Goal: Browse casually: Explore the website without a specific task or goal

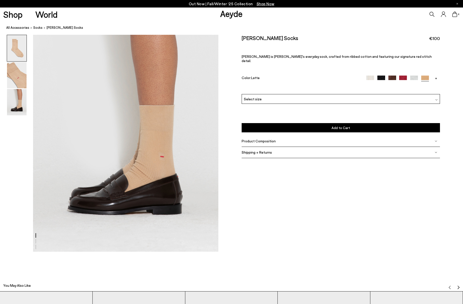
scroll to position [523, 0]
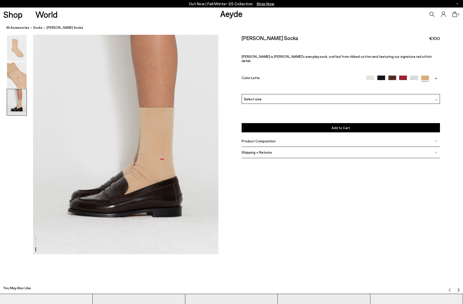
click at [455, 14] on icon at bounding box center [454, 15] width 5 height 6
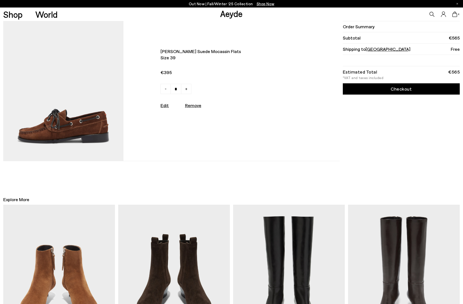
scroll to position [574, 0]
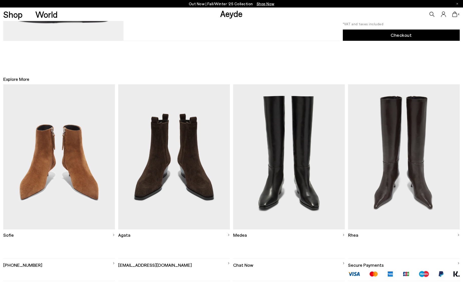
click at [80, 167] on img at bounding box center [59, 156] width 112 height 145
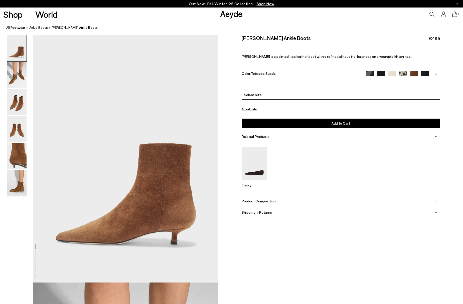
click at [264, 3] on span "Shop Now" at bounding box center [265, 4] width 18 height 5
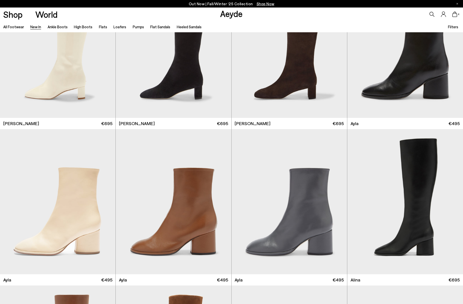
scroll to position [1622, 0]
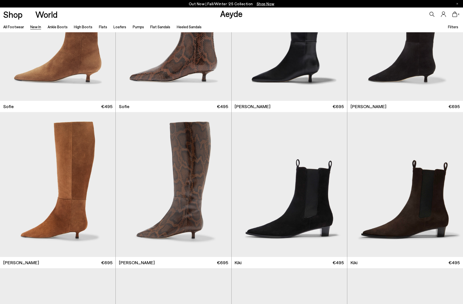
scroll to position [2497, 0]
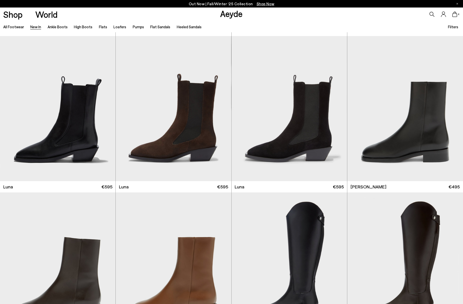
click at [231, 14] on link "Aeyde" at bounding box center [231, 13] width 23 height 11
